Goal: Navigation & Orientation: Find specific page/section

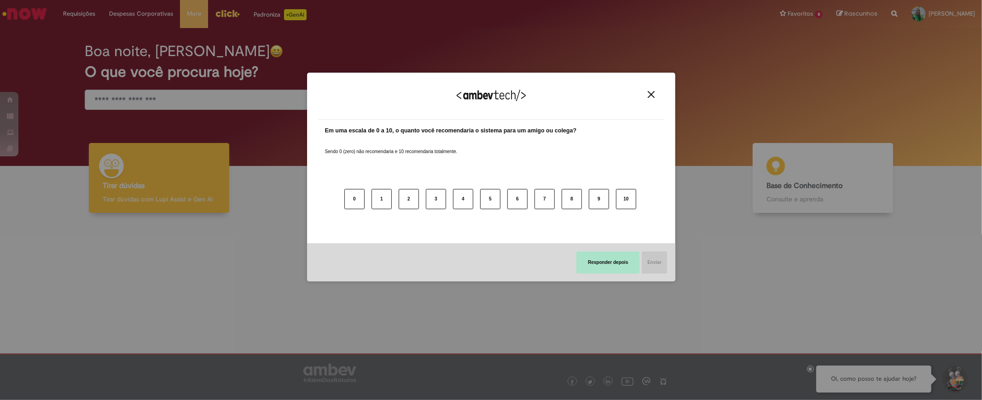
click at [603, 269] on button "Responder depois" at bounding box center [607, 263] width 63 height 22
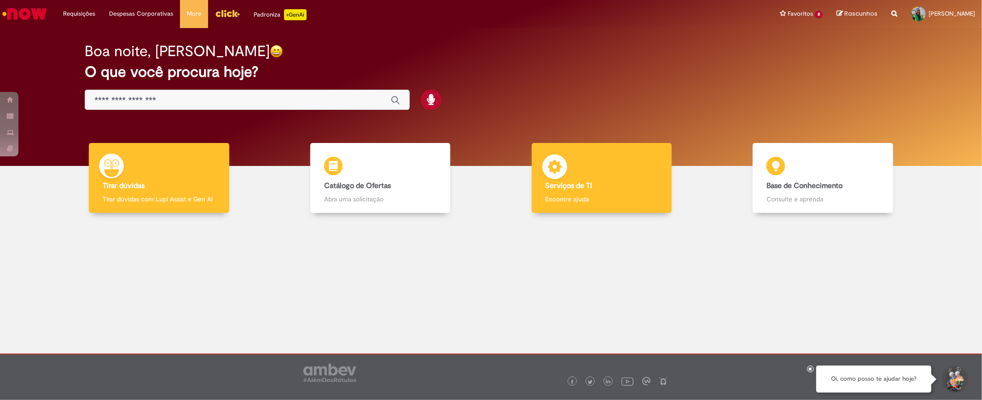
click at [571, 187] on b "Serviços de TI" at bounding box center [568, 185] width 47 height 9
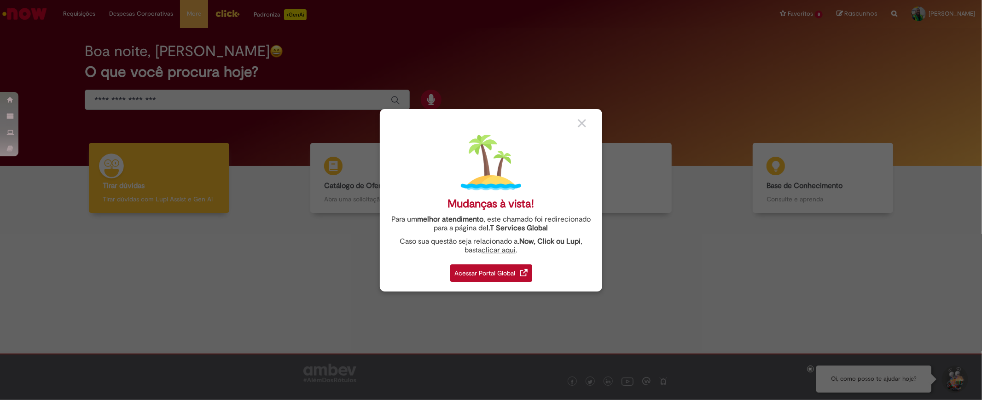
click at [583, 124] on img at bounding box center [582, 123] width 8 height 8
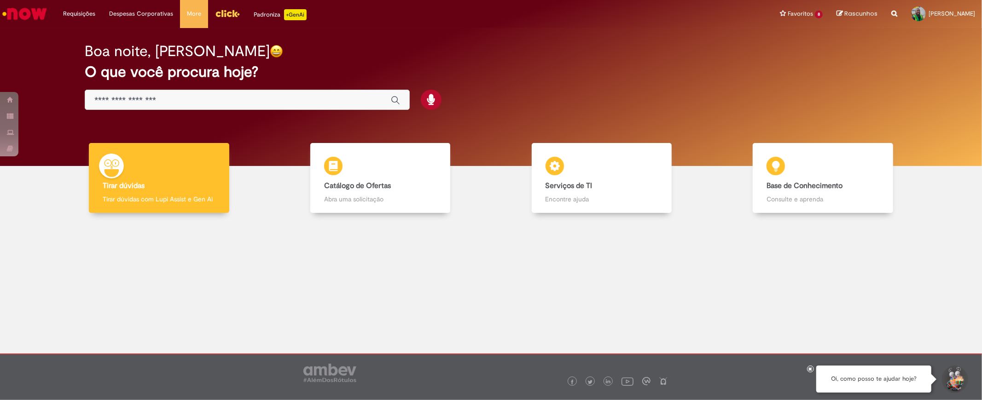
drag, startPoint x: 425, startPoint y: 275, endPoint x: 354, endPoint y: 232, distance: 82.4
click at [424, 275] on div at bounding box center [491, 288] width 968 height 136
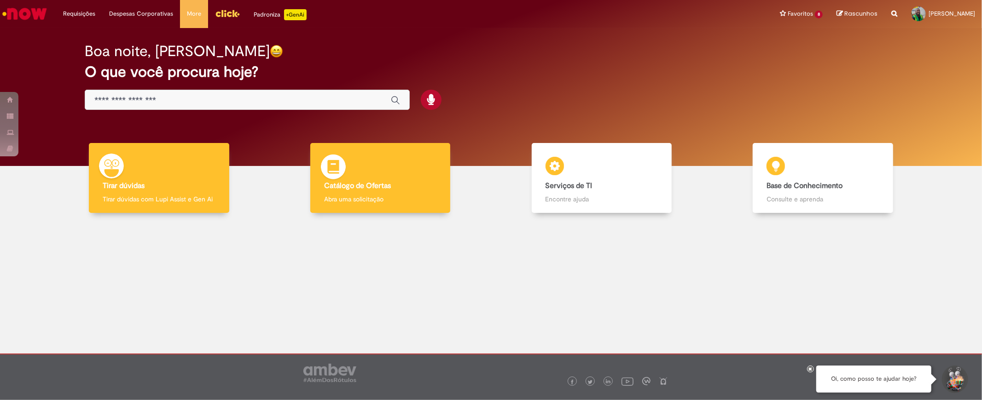
click at [361, 180] on div "Catálogo de Ofertas Catálogo de Ofertas Abra uma solicitação" at bounding box center [380, 178] width 140 height 70
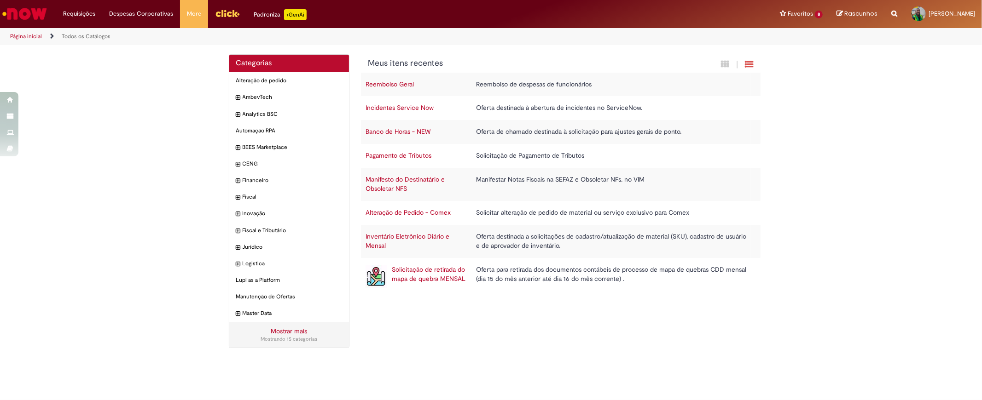
click at [33, 37] on link "Página inicial" at bounding box center [26, 36] width 32 height 7
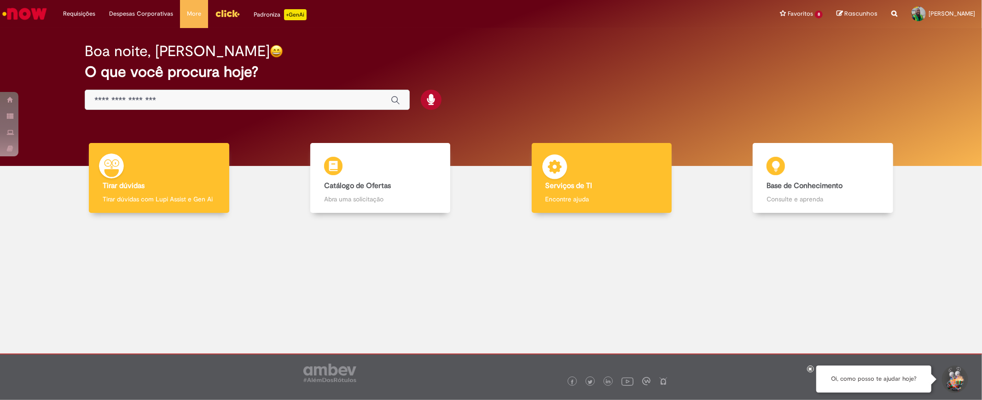
click at [600, 201] on p "Encontre ajuda" at bounding box center [601, 199] width 113 height 9
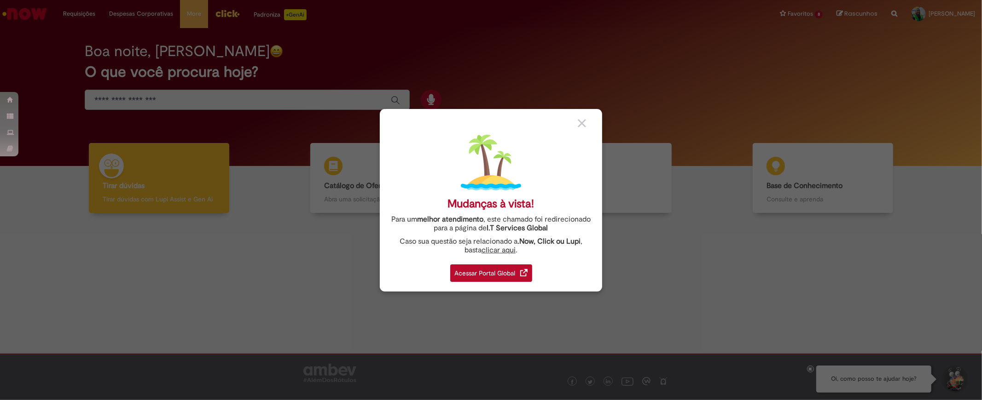
click at [512, 274] on div "Acessar Portal Global" at bounding box center [491, 273] width 82 height 17
